Goal: Find specific page/section: Find specific page/section

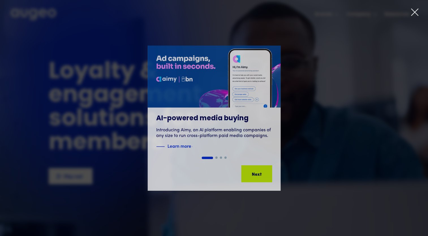
click at [412, 9] on icon at bounding box center [415, 12] width 8 height 8
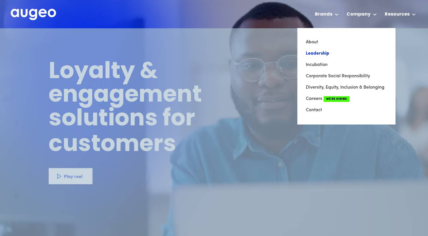
click at [347, 52] on link "Leadership" at bounding box center [346, 53] width 81 height 11
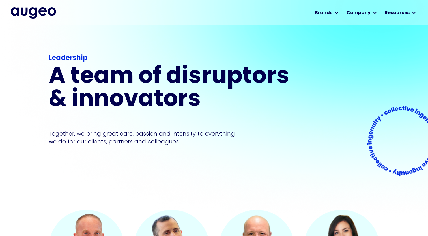
scroll to position [3, 0]
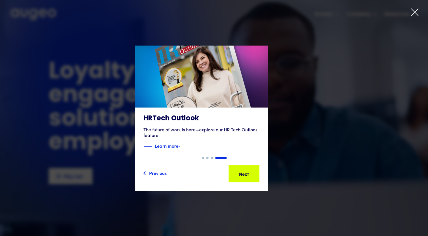
click at [416, 11] on icon at bounding box center [414, 12] width 7 height 7
